Goal: Task Accomplishment & Management: Use online tool/utility

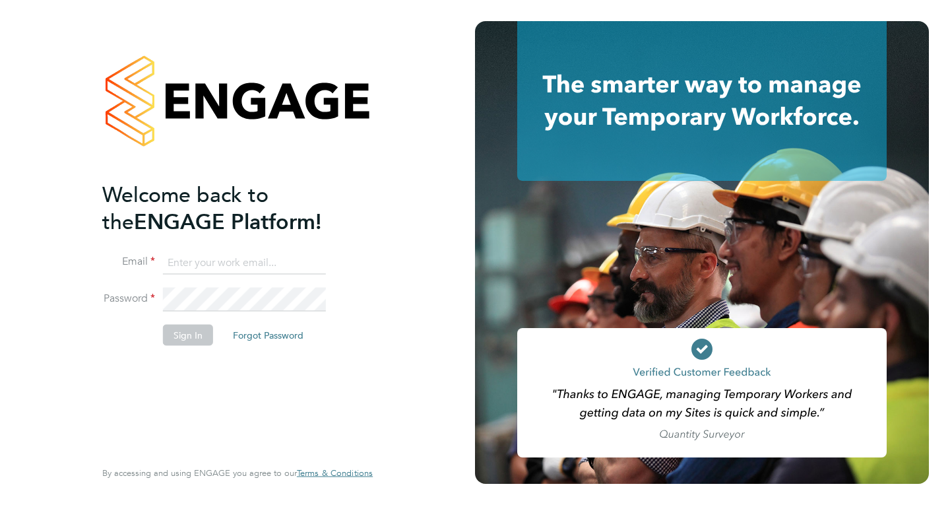
type input "mail@karljans.com"
click at [195, 334] on button "Sign In" at bounding box center [188, 335] width 50 height 21
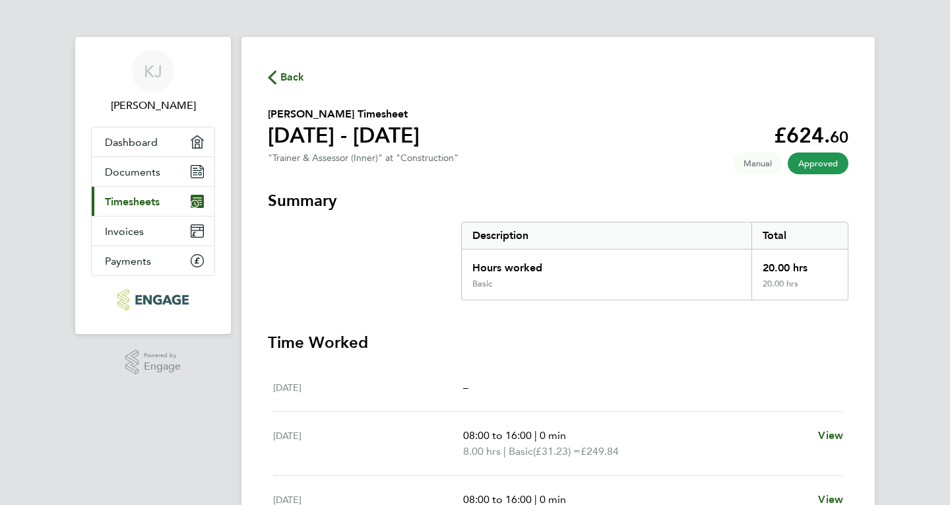
click at [136, 193] on link "Current page: Timesheets" at bounding box center [153, 201] width 123 height 29
